Goal: Navigation & Orientation: Find specific page/section

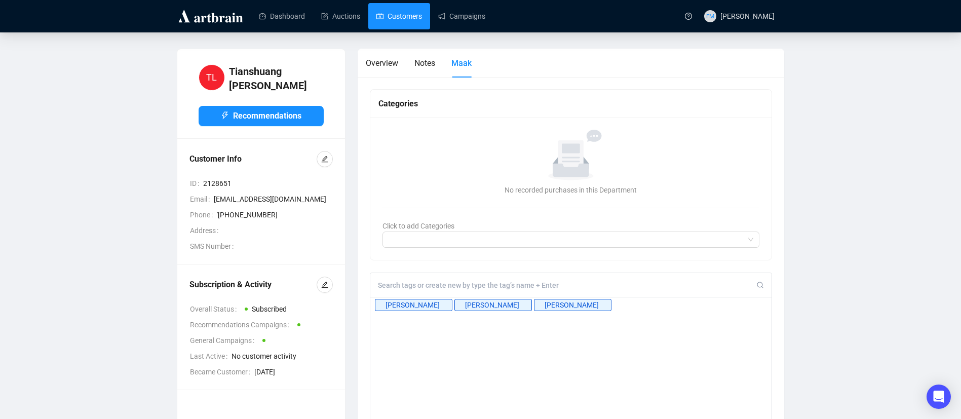
click at [396, 17] on link "Customers" at bounding box center [399, 16] width 46 height 26
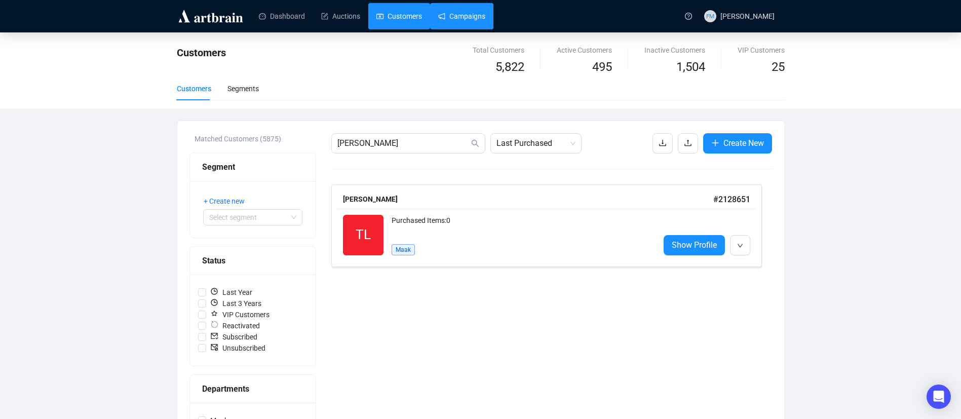
click at [459, 16] on link "Campaigns" at bounding box center [461, 16] width 47 height 26
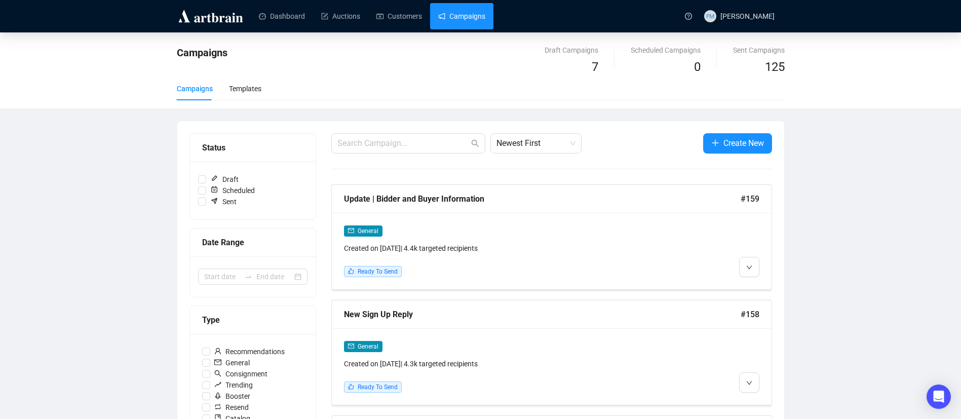
scroll to position [41, 0]
